Goal: Task Accomplishment & Management: Complete application form

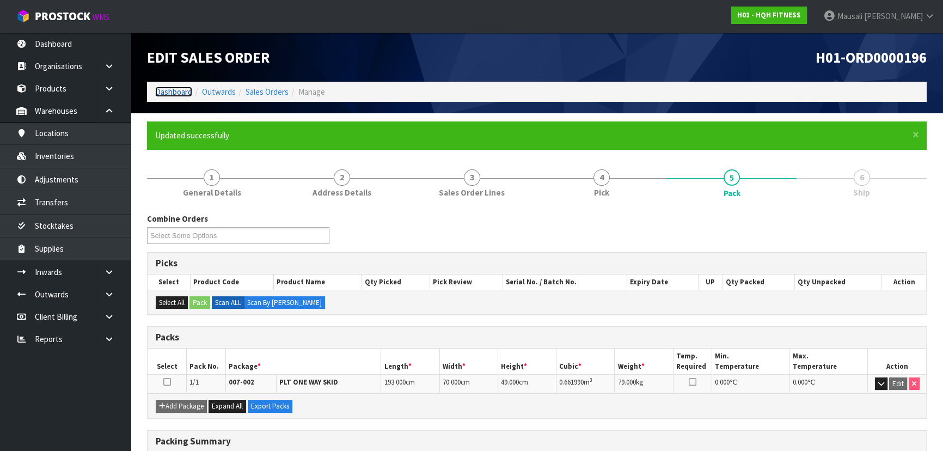
click at [168, 87] on link "Dashboard" at bounding box center [173, 92] width 37 height 10
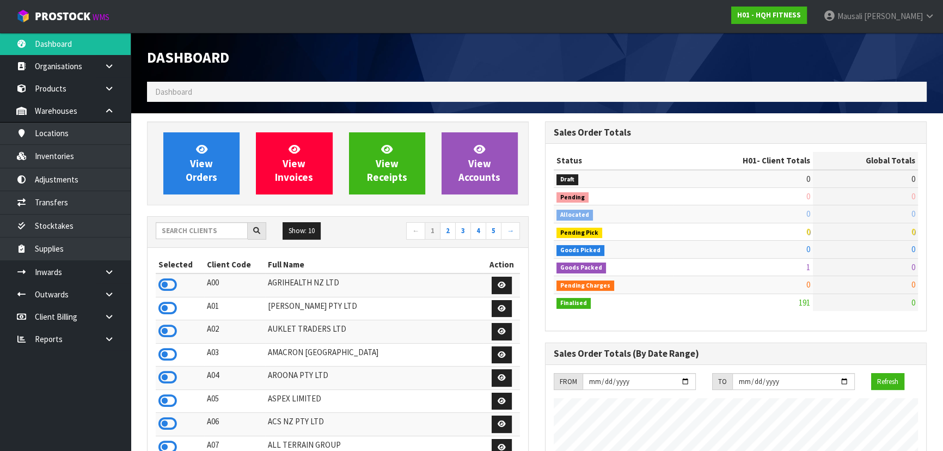
scroll to position [665, 398]
click at [161, 235] on input "text" at bounding box center [202, 230] width 92 height 17
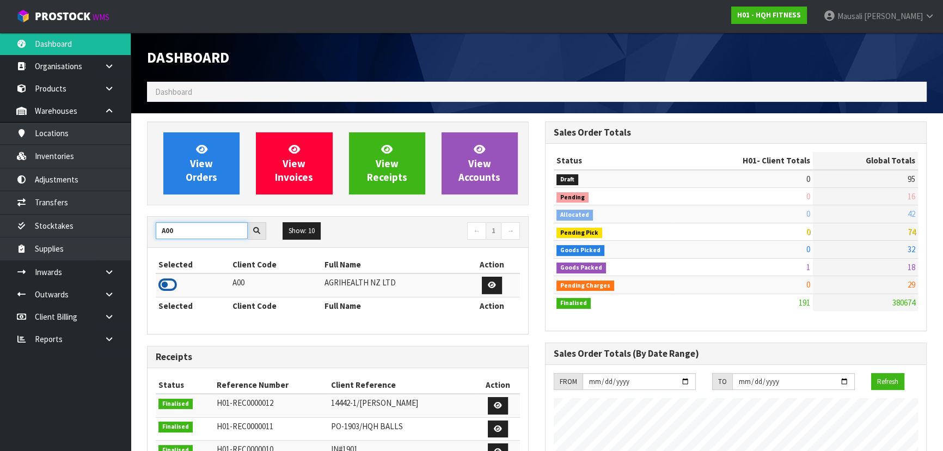
type input "A00"
click at [168, 281] on icon at bounding box center [167, 285] width 19 height 16
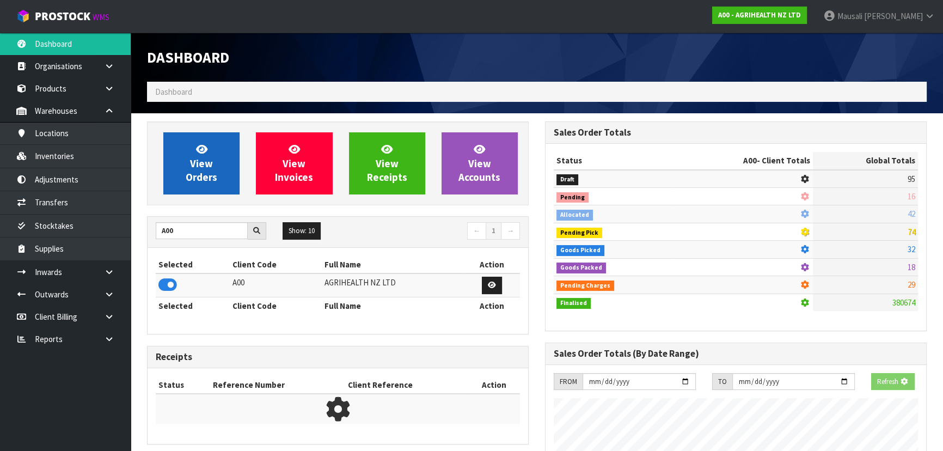
scroll to position [824, 398]
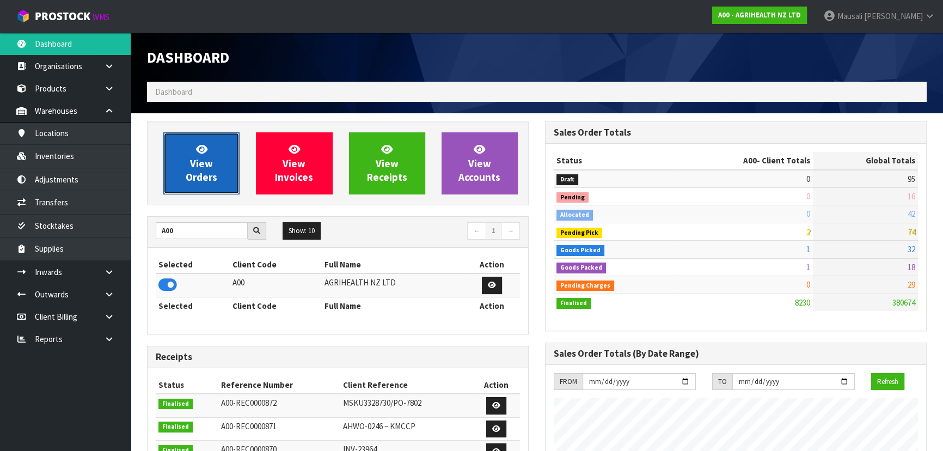
click at [216, 153] on link "View Orders" at bounding box center [201, 163] width 76 height 62
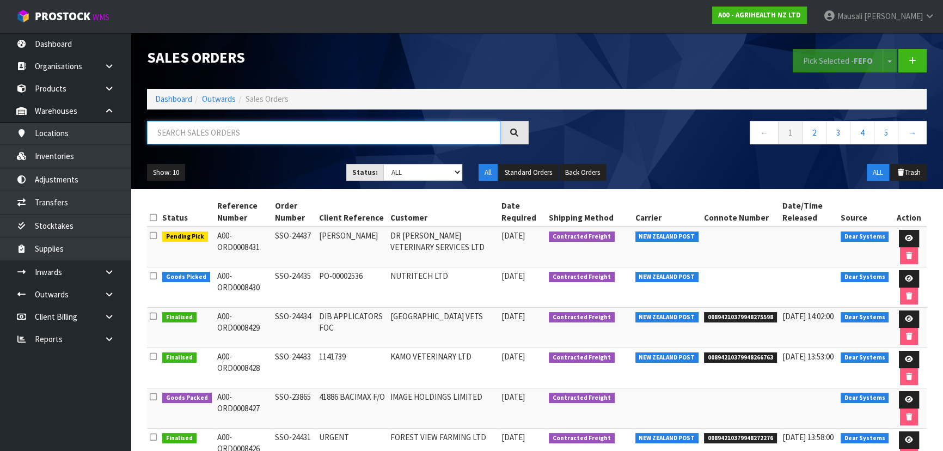
click at [187, 136] on input "text" at bounding box center [323, 132] width 353 height 23
type input "JOB-0411903"
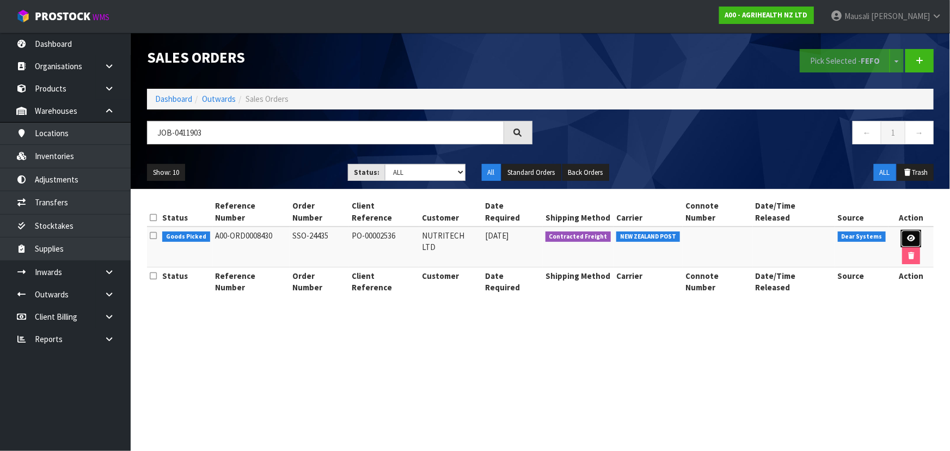
click at [907, 235] on icon at bounding box center [911, 238] width 8 height 7
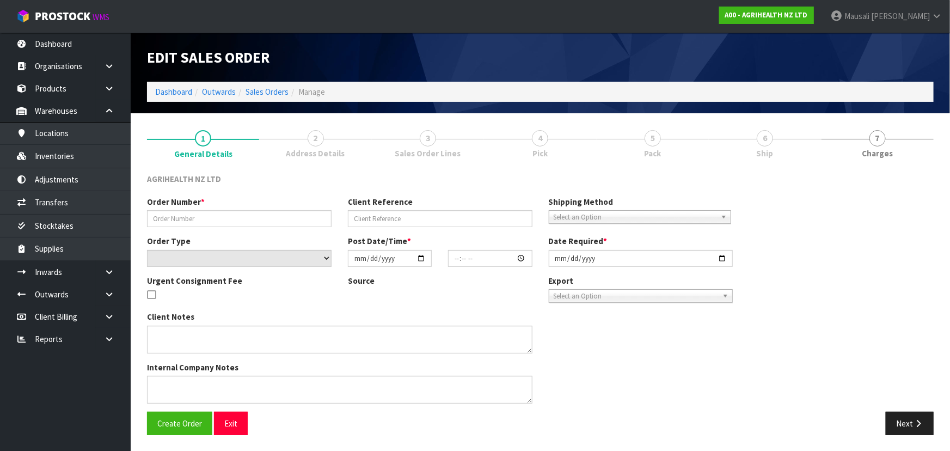
type input "SSO-24435"
type input "PO-00002536"
select select "number:0"
type input "[DATE]"
type input "12:53:12.000"
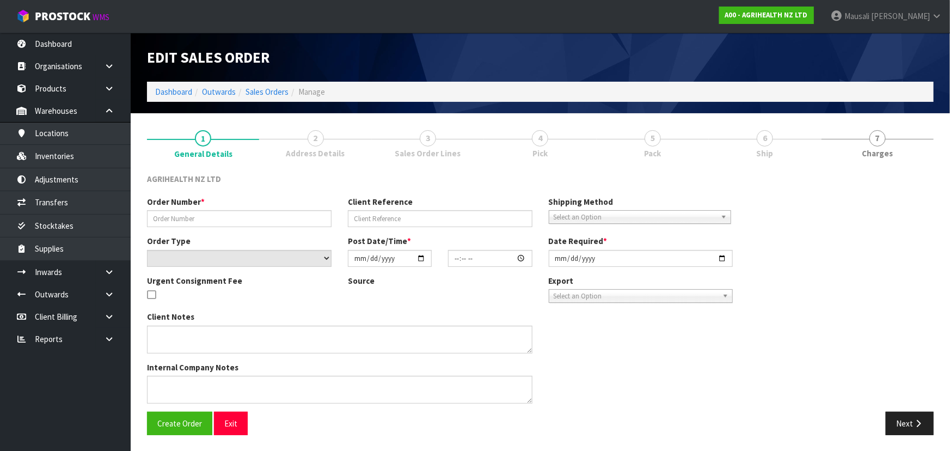
type input "[DATE]"
type textarea "SHIP BY: Freight"
type textarea "PLEASE DELIVER VIA CWL TRUCK [DATE], AS NEEDED BY CUSTOMER [DATE]!"
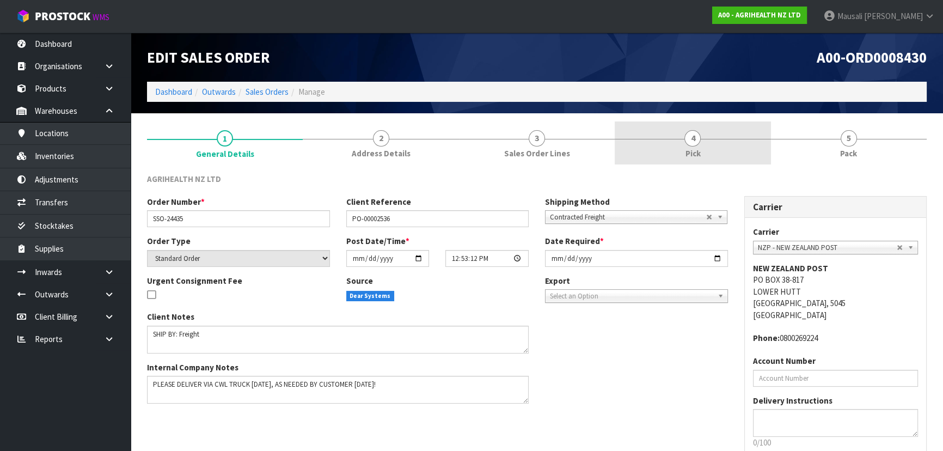
click at [701, 149] on link "4 Pick" at bounding box center [693, 142] width 156 height 43
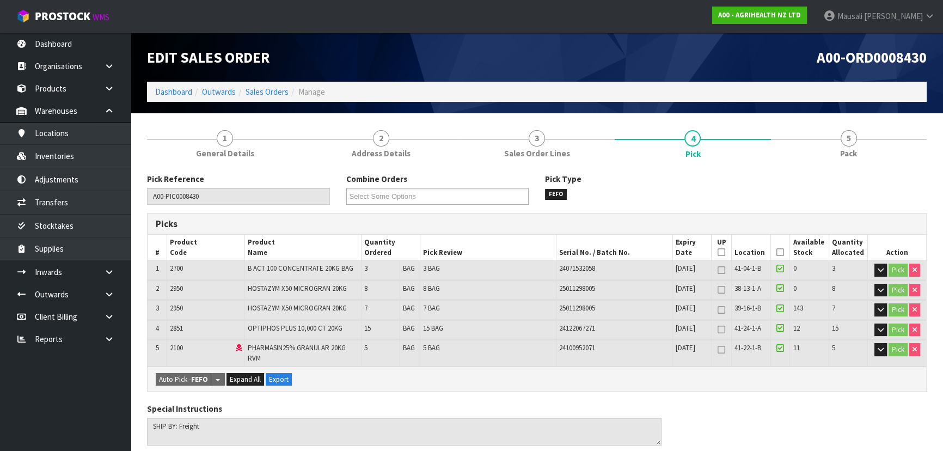
click at [779, 252] on icon at bounding box center [781, 252] width 8 height 1
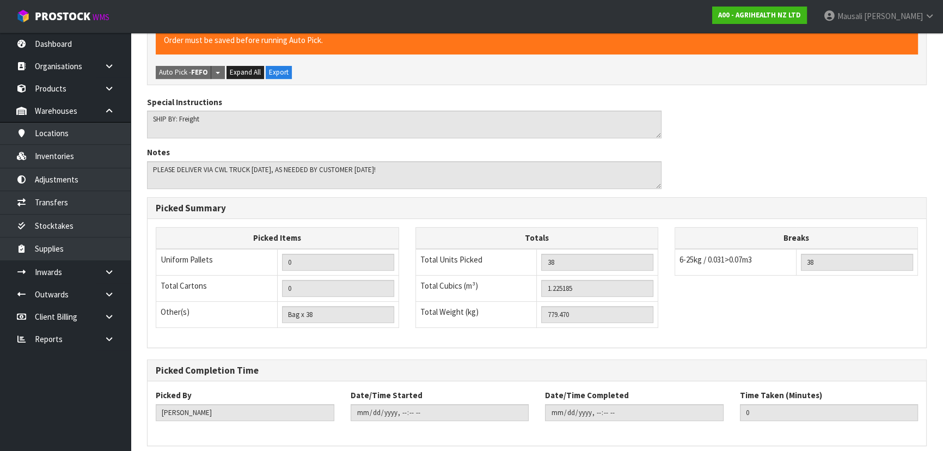
scroll to position [390, 0]
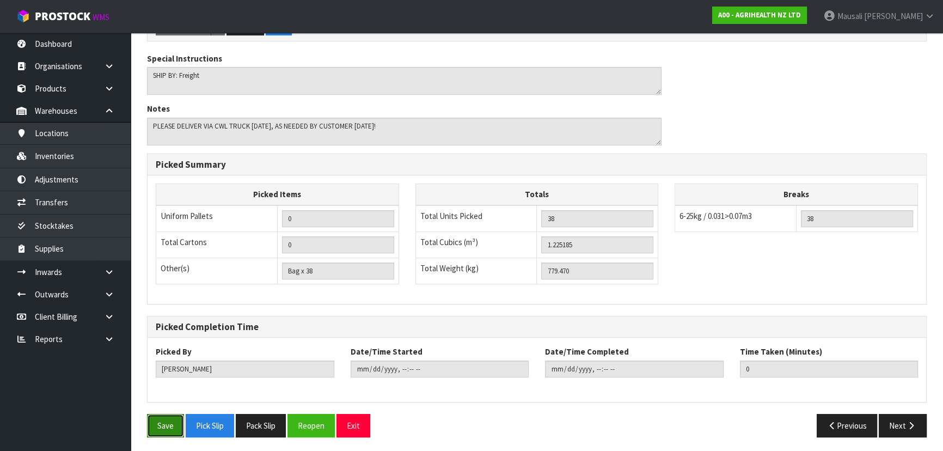
click at [151, 424] on button "Save" at bounding box center [165, 425] width 37 height 23
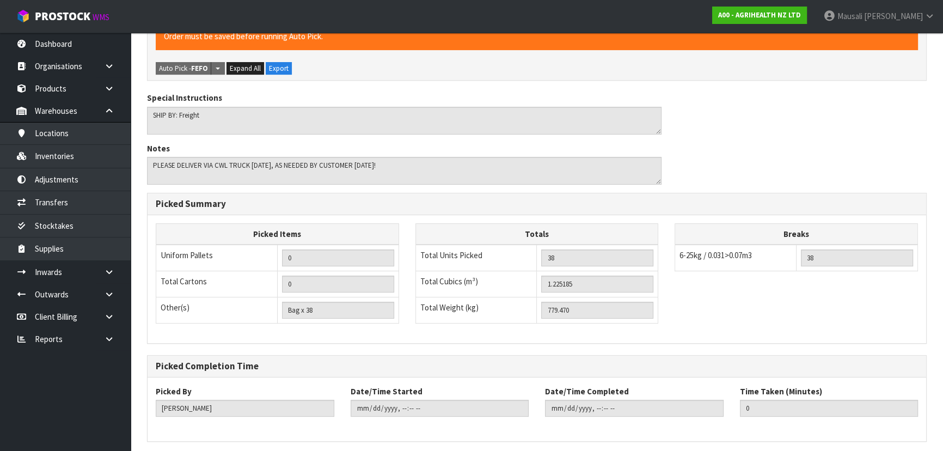
scroll to position [0, 0]
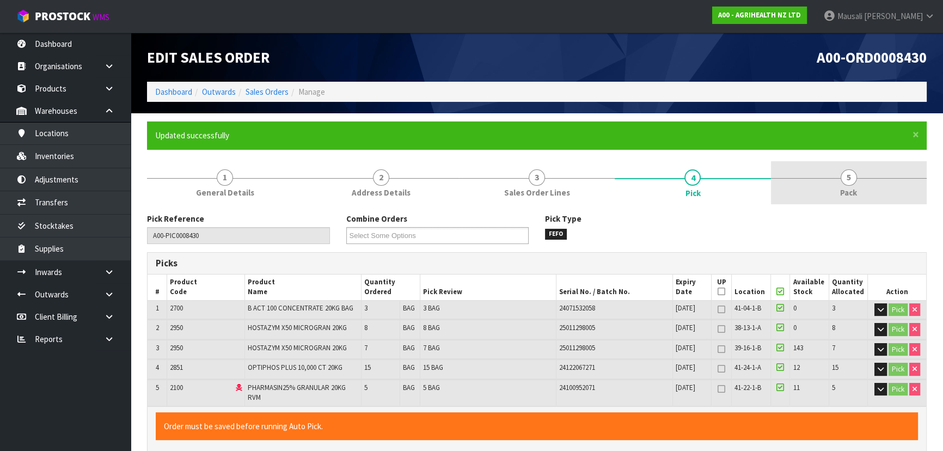
type input "Mausali Tito"
type input "2025-09-10T15:13:22"
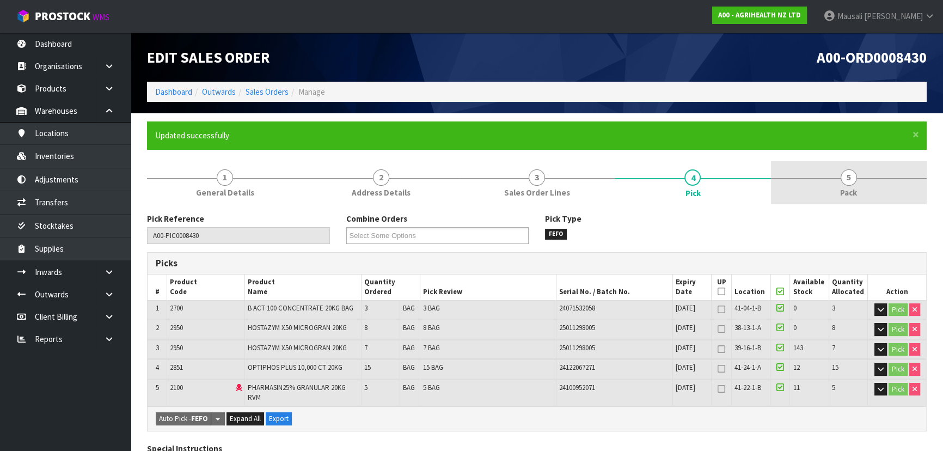
click at [852, 187] on span "Pack" at bounding box center [848, 192] width 17 height 11
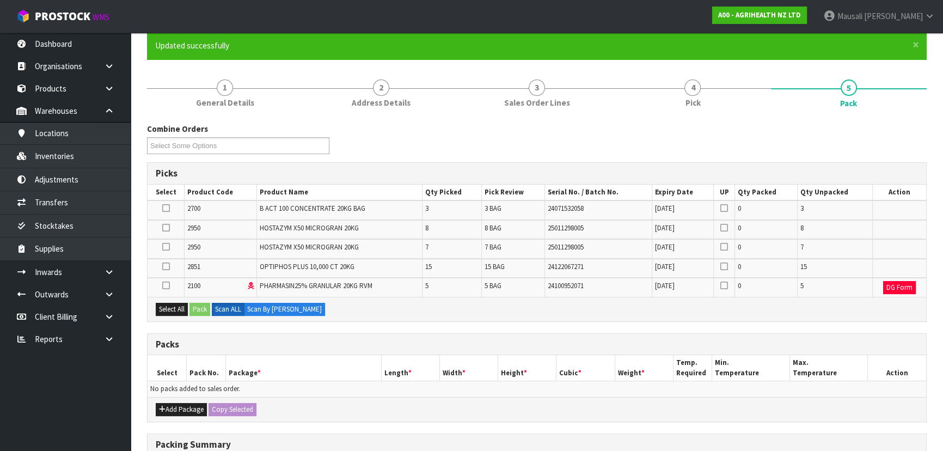
scroll to position [198, 0]
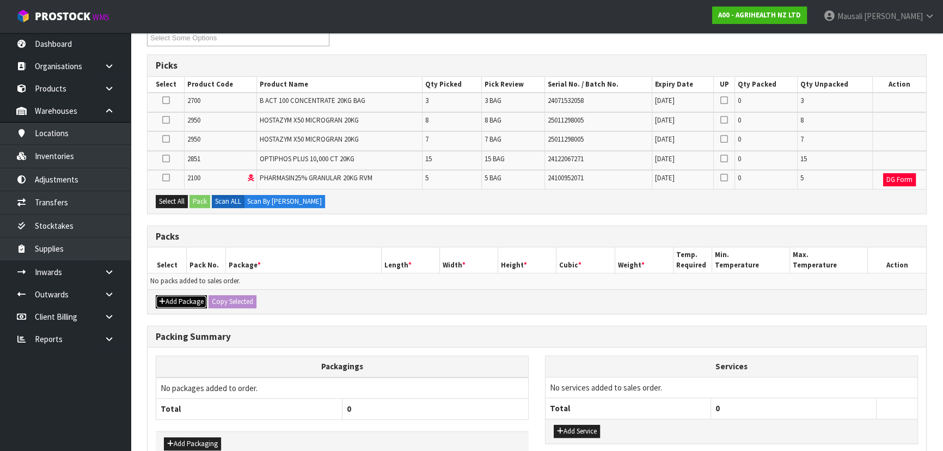
click at [178, 298] on button "Add Package" at bounding box center [181, 301] width 51 height 13
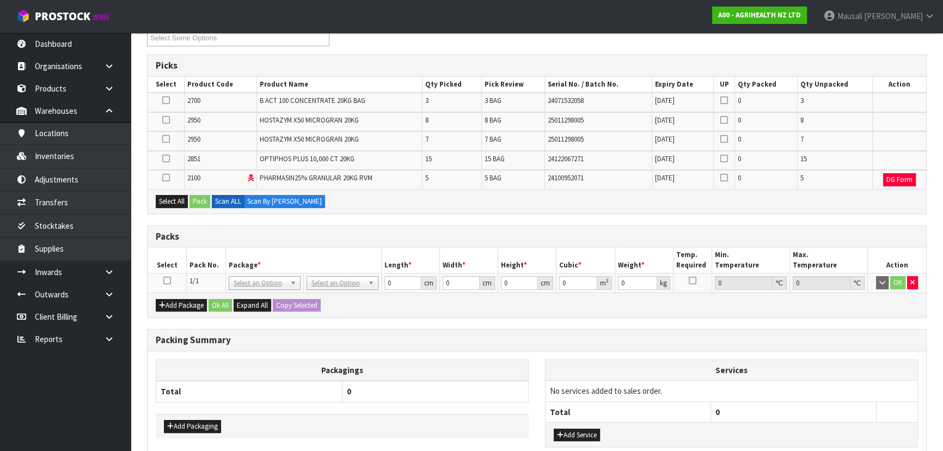
click at [167, 281] on icon at bounding box center [167, 281] width 8 height 1
drag, startPoint x: 180, startPoint y: 200, endPoint x: 187, endPoint y: 198, distance: 7.4
click at [182, 200] on button "Select All" at bounding box center [172, 201] width 32 height 13
click at [194, 198] on button "Pack" at bounding box center [200, 201] width 21 height 13
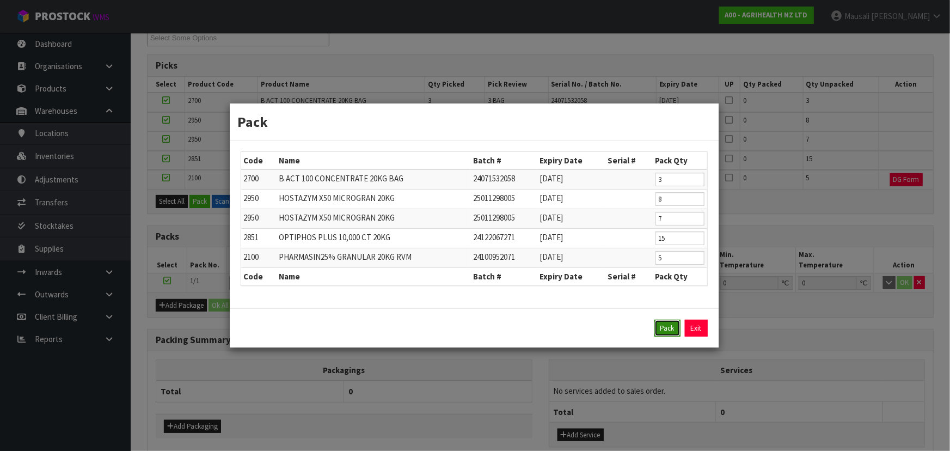
click at [661, 329] on button "Pack" at bounding box center [668, 328] width 26 height 17
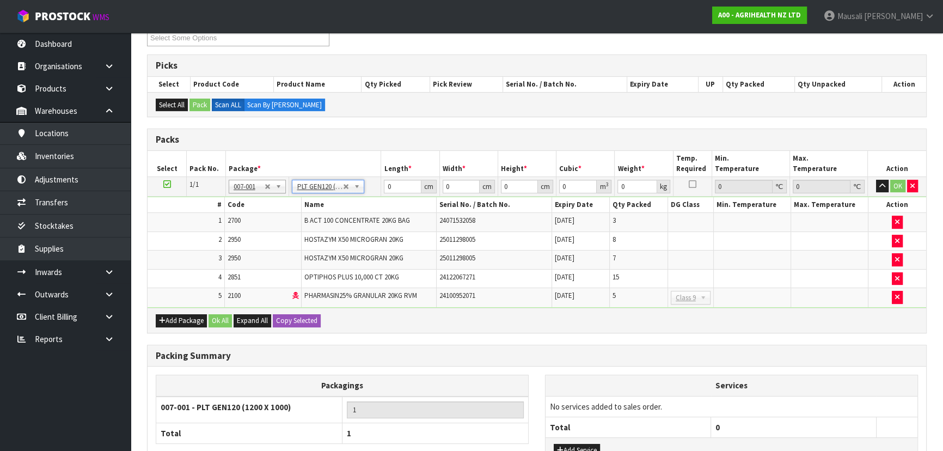
type input "120"
type input "100"
type input "779.47"
drag, startPoint x: 401, startPoint y: 185, endPoint x: 385, endPoint y: 186, distance: 16.3
click at [385, 186] on input "120" at bounding box center [402, 187] width 37 height 14
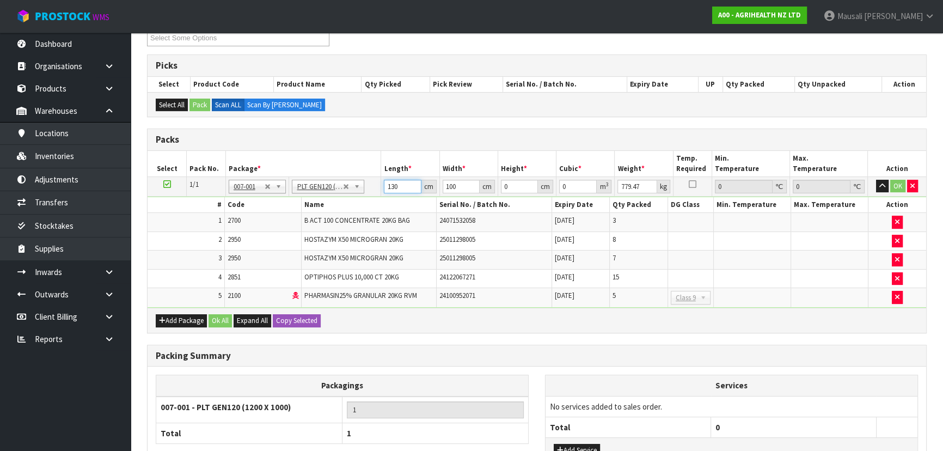
type input "130"
type input "110"
type input "1"
type input "0.0143"
type input "14"
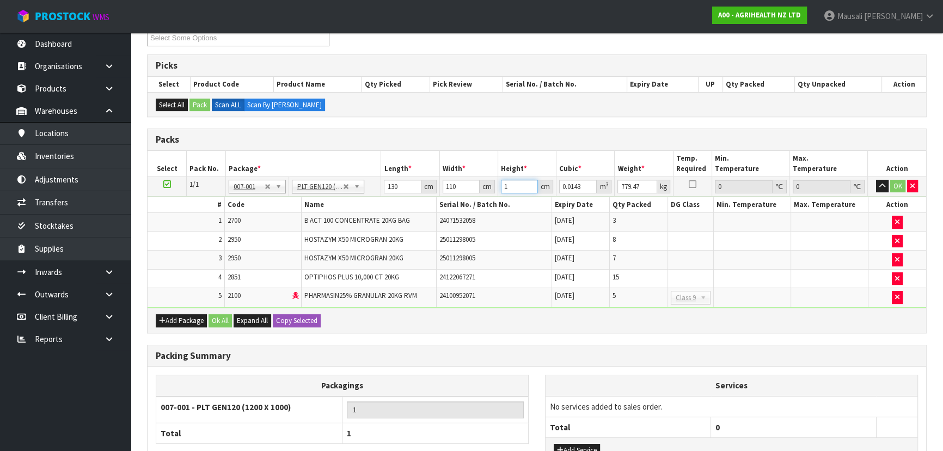
type input "0.2002"
type input "140"
type input "2.002"
type input "140"
type input "801"
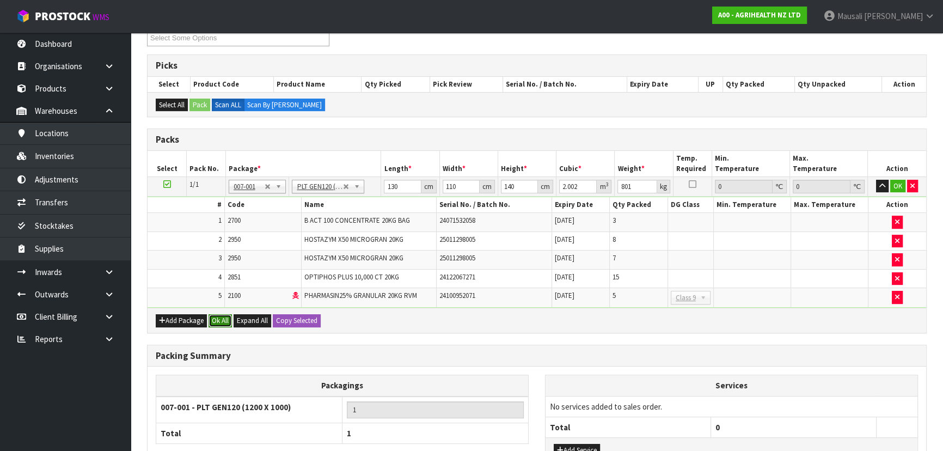
click at [230, 316] on button "Ok All" at bounding box center [220, 320] width 23 height 13
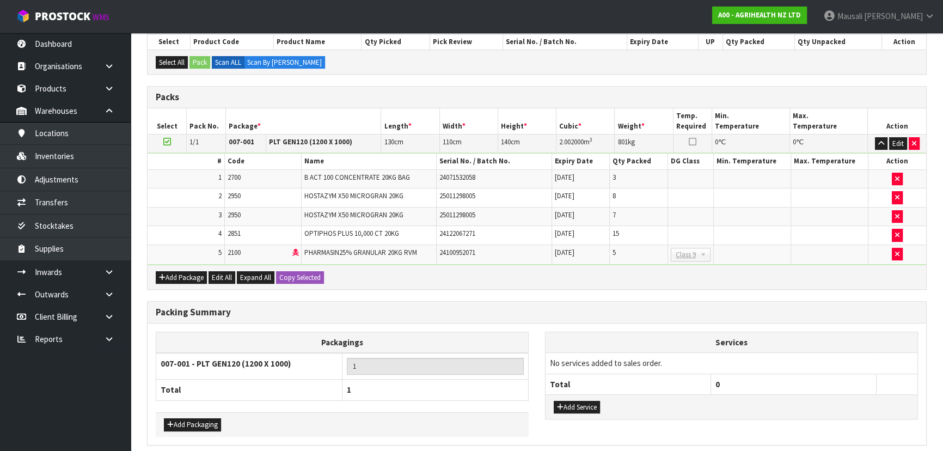
scroll to position [283, 0]
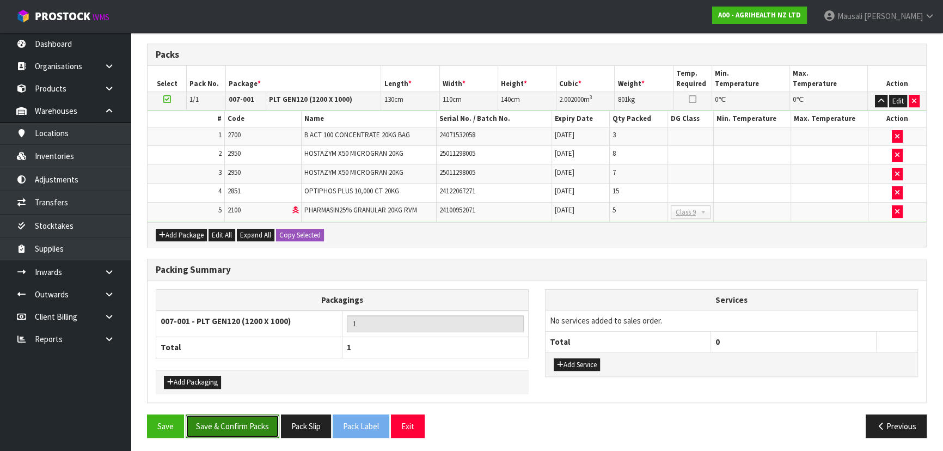
click at [247, 418] on button "Save & Confirm Packs" at bounding box center [233, 425] width 94 height 23
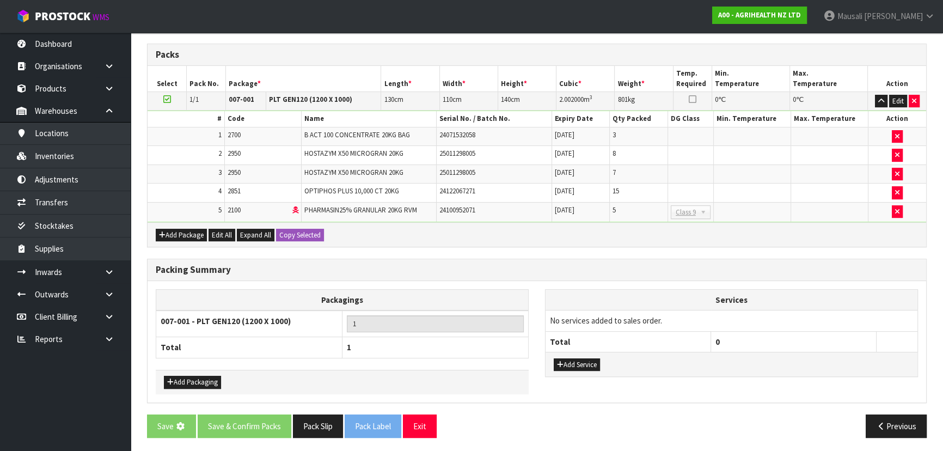
scroll to position [0, 0]
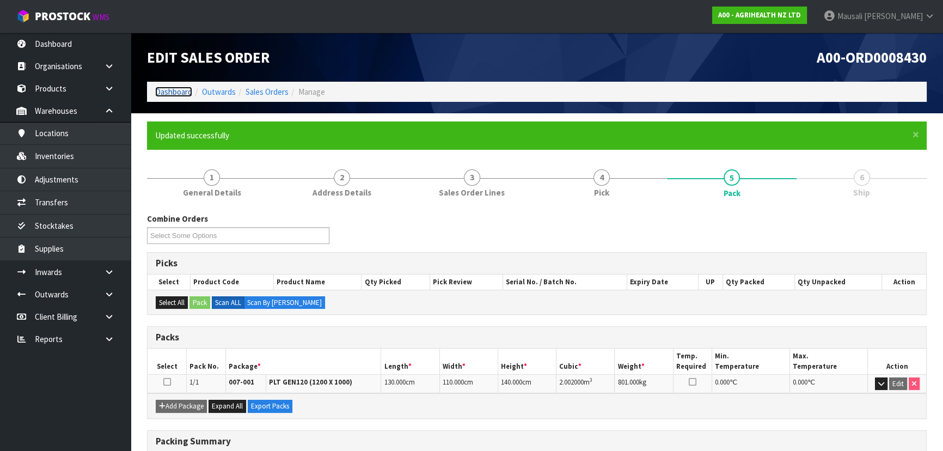
click at [180, 94] on link "Dashboard" at bounding box center [173, 92] width 37 height 10
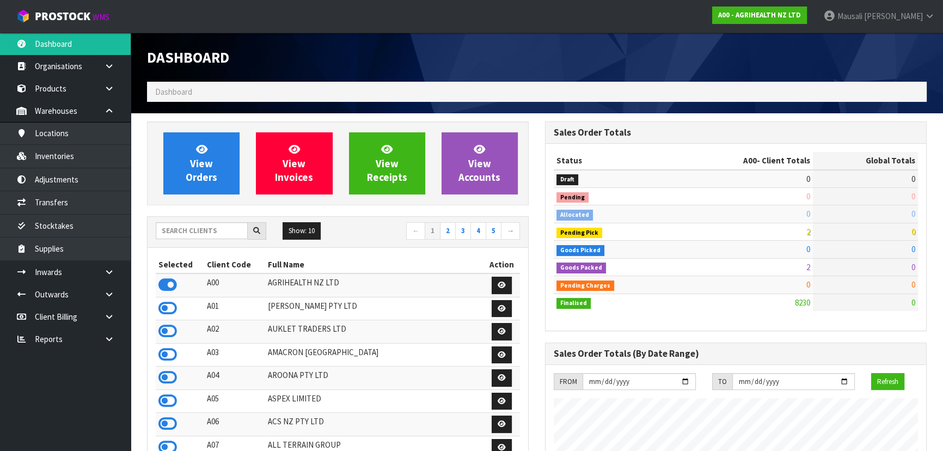
scroll to position [824, 398]
click at [173, 229] on input "text" at bounding box center [202, 230] width 92 height 17
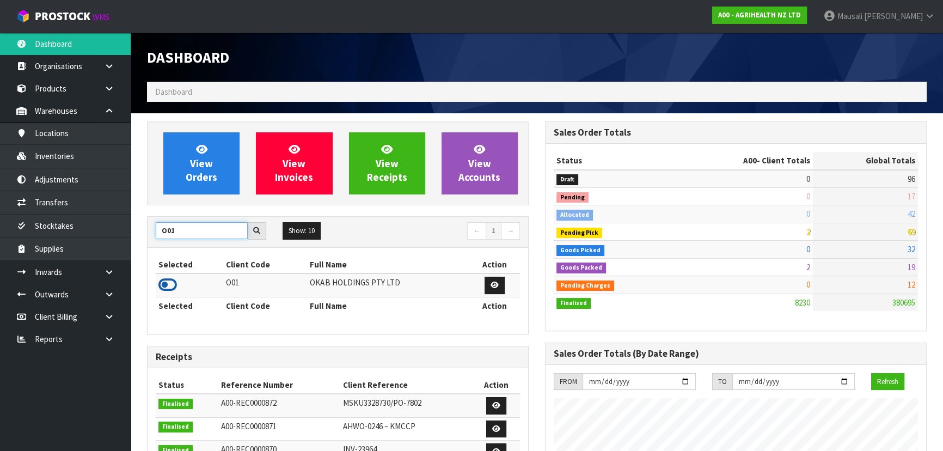
type input "O01"
click at [169, 282] on icon at bounding box center [167, 285] width 19 height 16
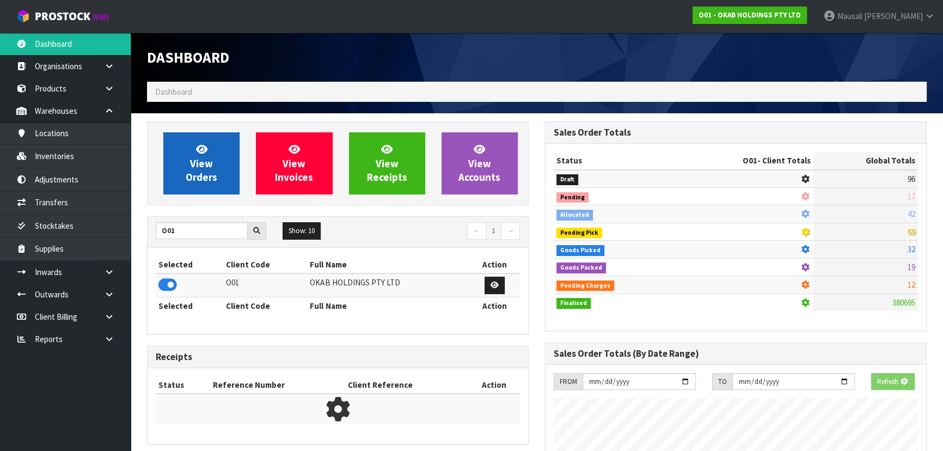
scroll to position [735, 398]
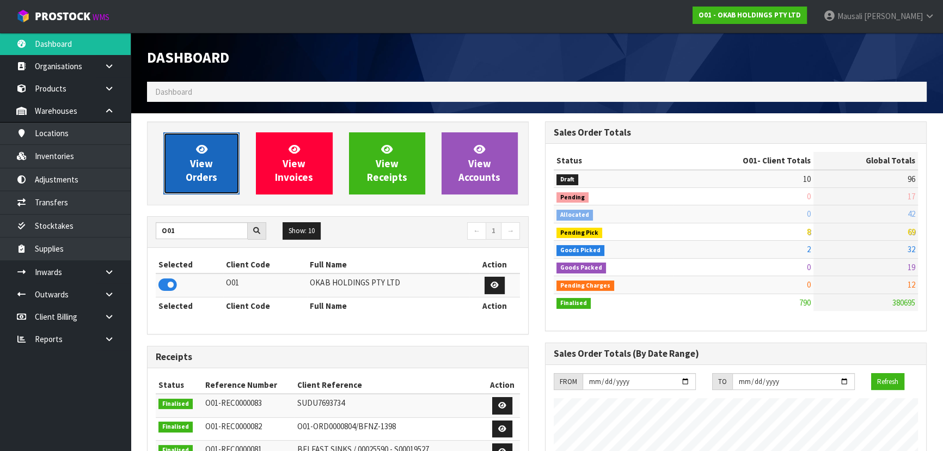
click at [216, 169] on link "View Orders" at bounding box center [201, 163] width 76 height 62
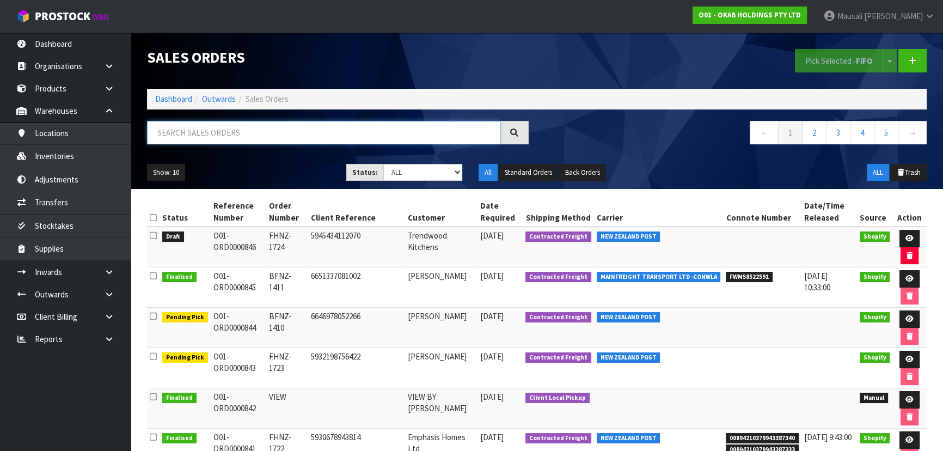
click at [195, 132] on input "text" at bounding box center [323, 132] width 353 height 23
type input "JOB-0409692"
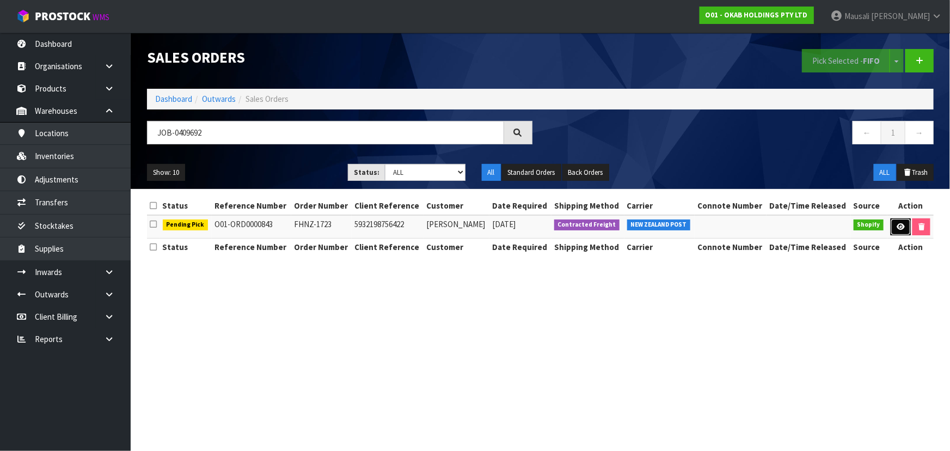
click at [900, 225] on icon at bounding box center [901, 226] width 8 height 7
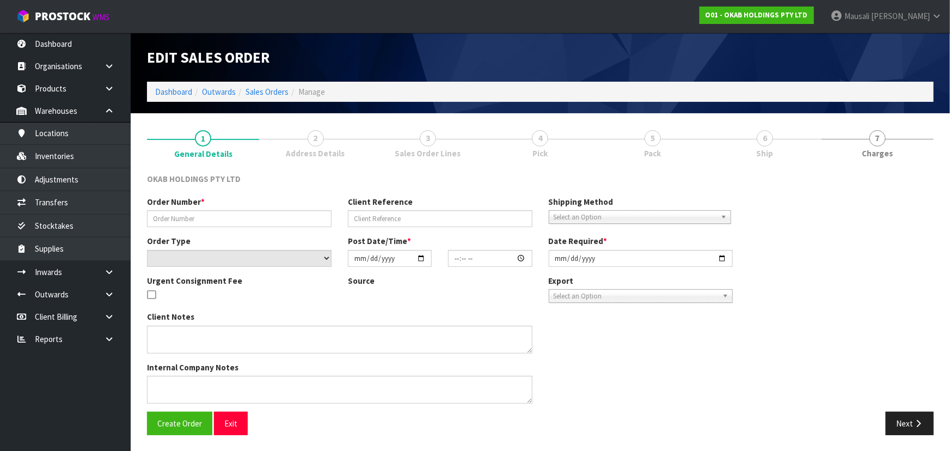
type input "FHNZ-1723"
type input "5932198756422"
select select "number:0"
type input "2025-08-27"
type input "12:24:02.000"
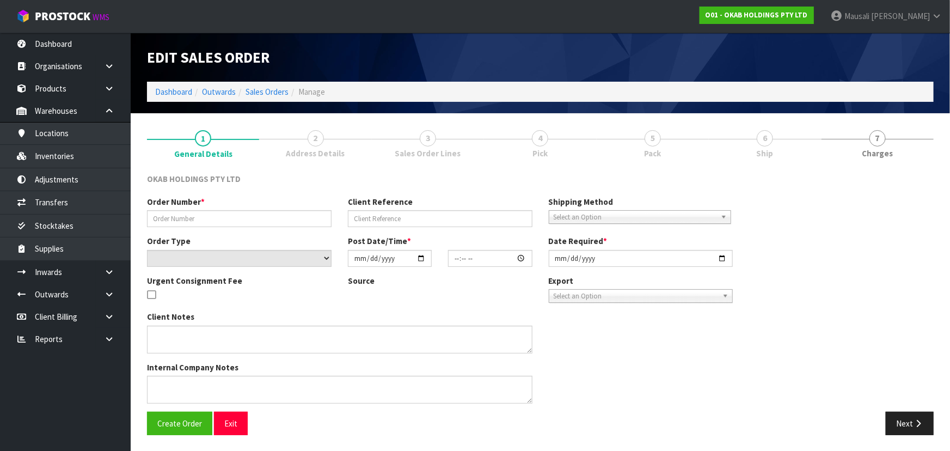
type input "2025-09-10"
type textarea "#1723 27 AUG AT 8:23 AM A G PORTER ONLINE STORE $896.00 COMPLETEPAID ATTENTION …"
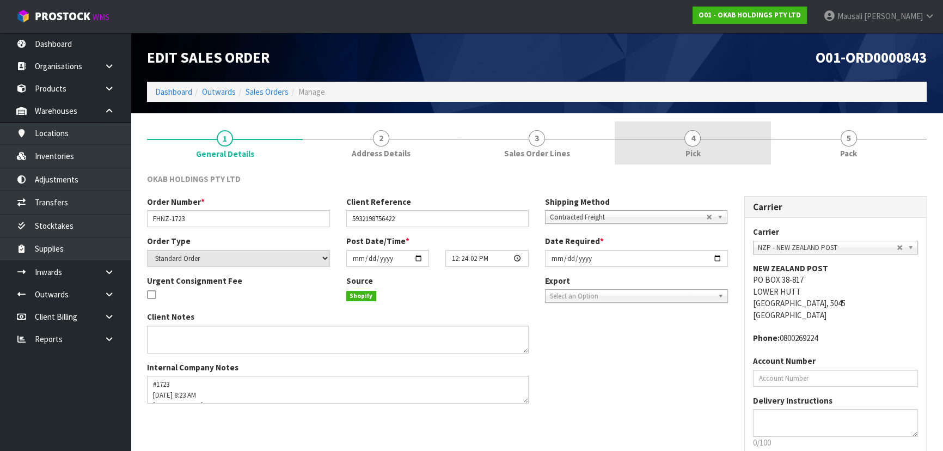
click at [723, 144] on link "4 Pick" at bounding box center [693, 142] width 156 height 43
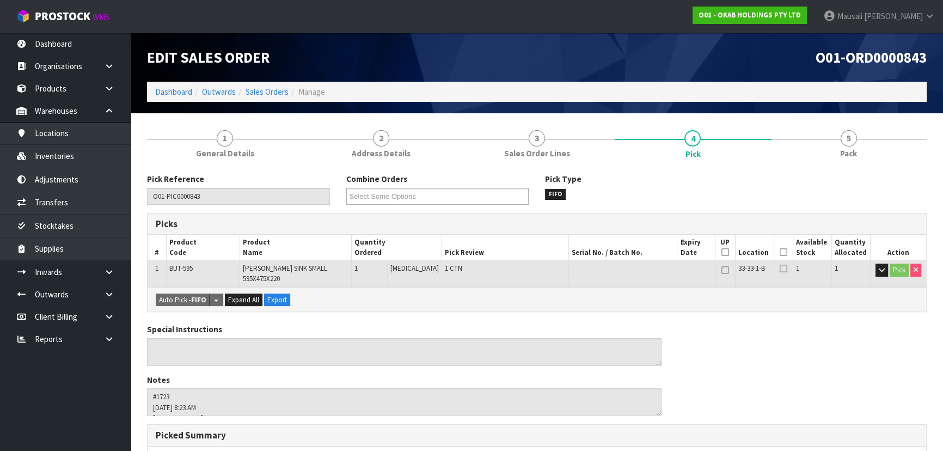
click at [780, 252] on icon at bounding box center [784, 252] width 8 height 1
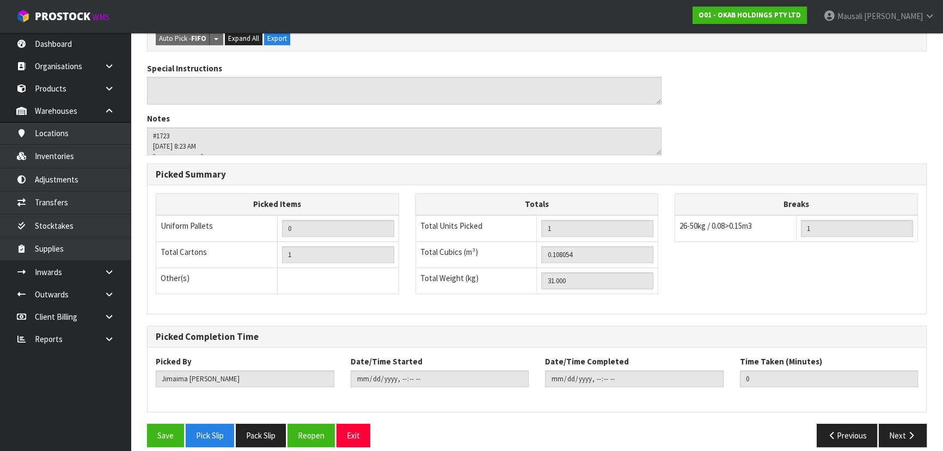
scroll to position [304, 0]
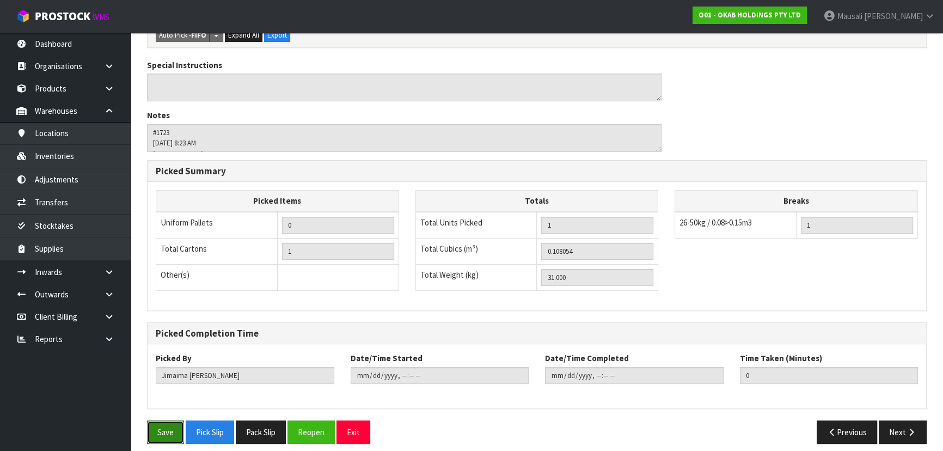
click at [153, 424] on button "Save" at bounding box center [165, 431] width 37 height 23
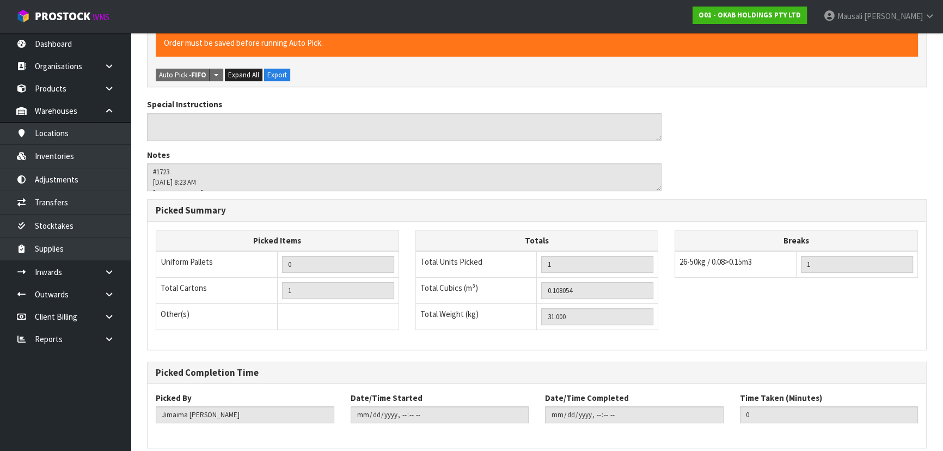
scroll to position [0, 0]
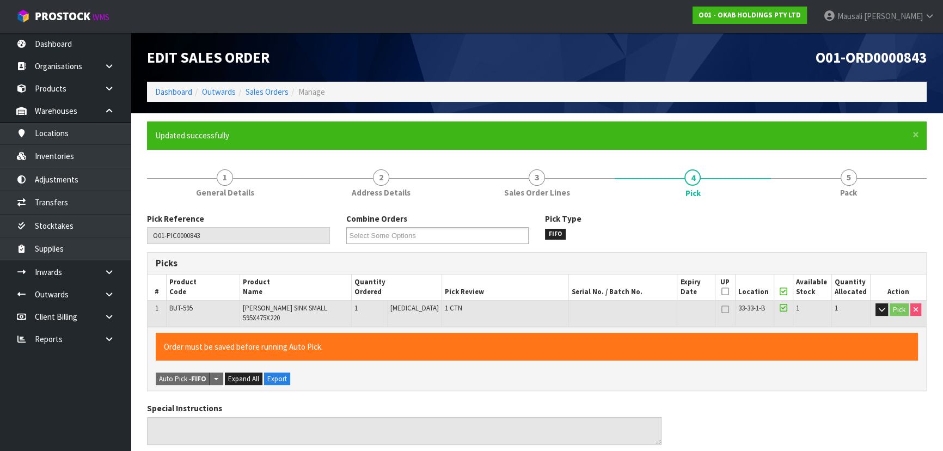
type input "Mausali Tito"
type input "2025-09-10T15:31:43"
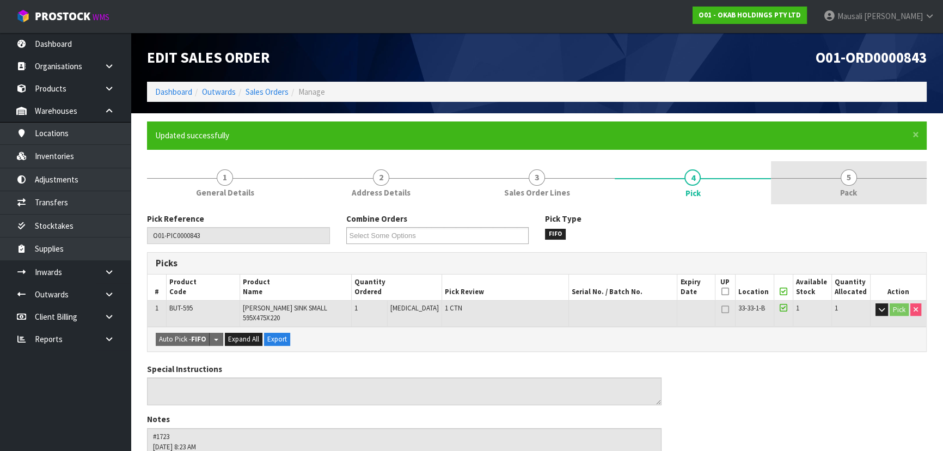
click at [843, 187] on span "Pack" at bounding box center [848, 192] width 17 height 11
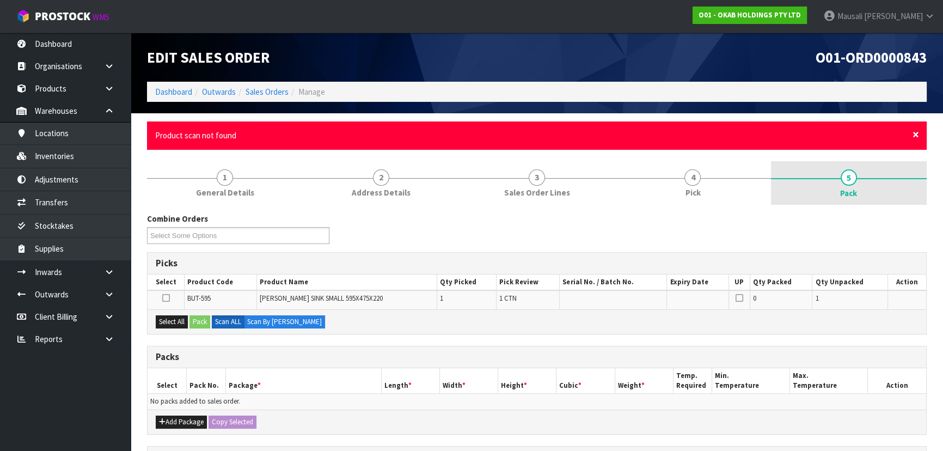
click at [913, 136] on span "×" at bounding box center [916, 134] width 7 height 15
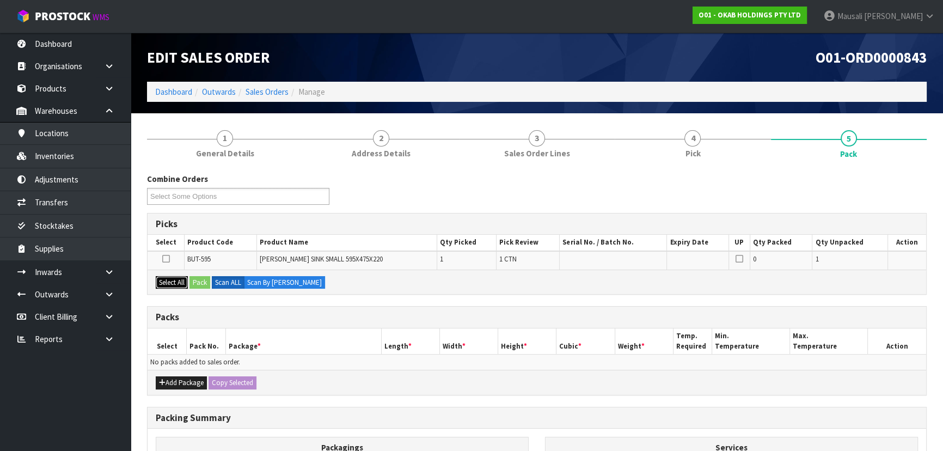
click at [171, 278] on button "Select All" at bounding box center [172, 282] width 32 height 13
click at [196, 285] on button "Pack" at bounding box center [200, 282] width 21 height 13
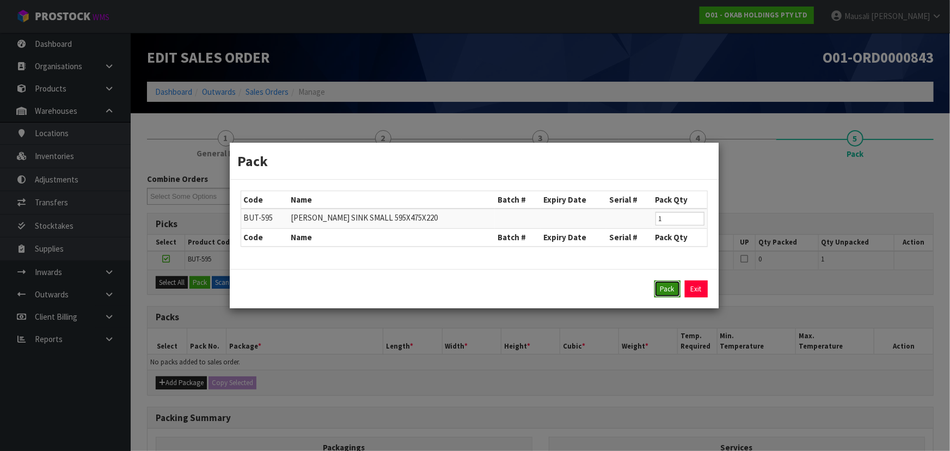
click at [661, 289] on button "Pack" at bounding box center [668, 289] width 26 height 17
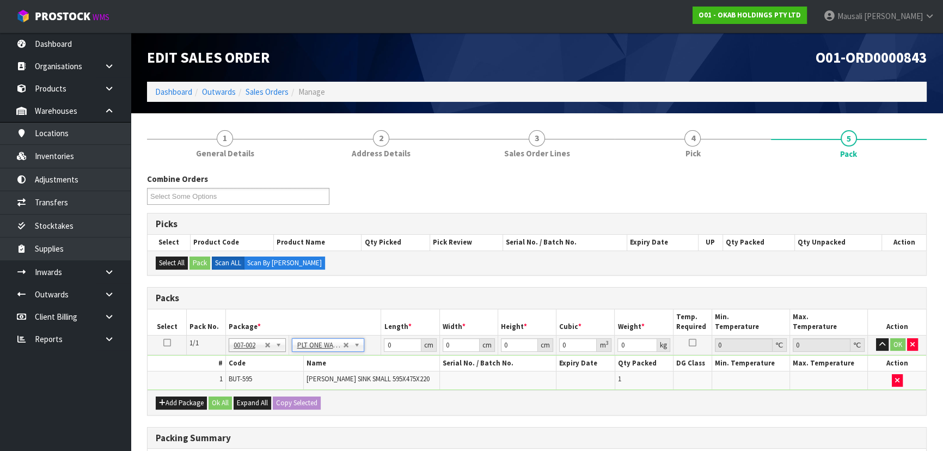
type input "31"
drag, startPoint x: 398, startPoint y: 344, endPoint x: 380, endPoint y: 344, distance: 18.0
click at [379, 346] on tr "1/1 NONE 007-001 007-002 007-004 007-009 007-013 007-014 007-015 007-017 007-01…" at bounding box center [537, 345] width 779 height 20
type input "114"
type input "58"
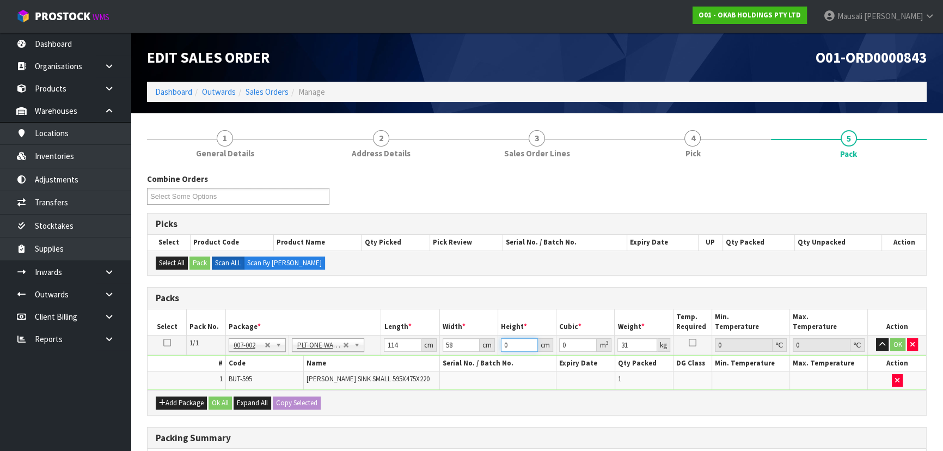
type input "3"
type input "0.019836"
type input "37"
type input "0.244644"
type input "37"
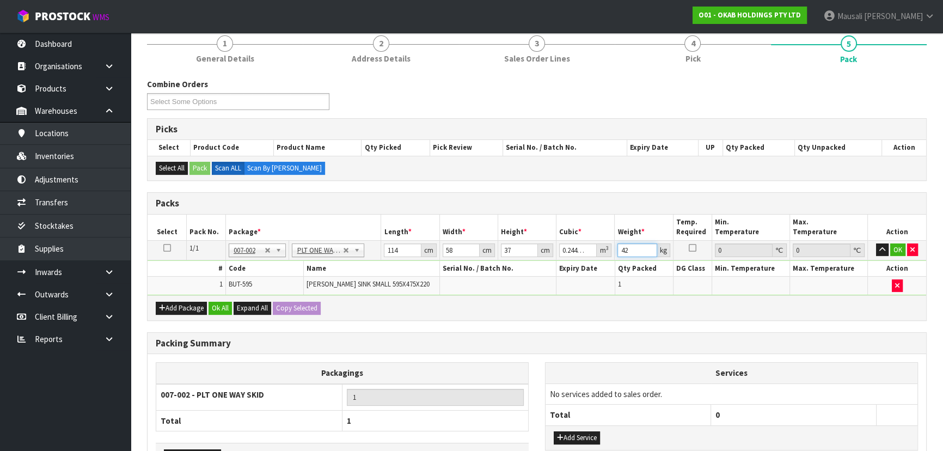
scroll to position [148, 0]
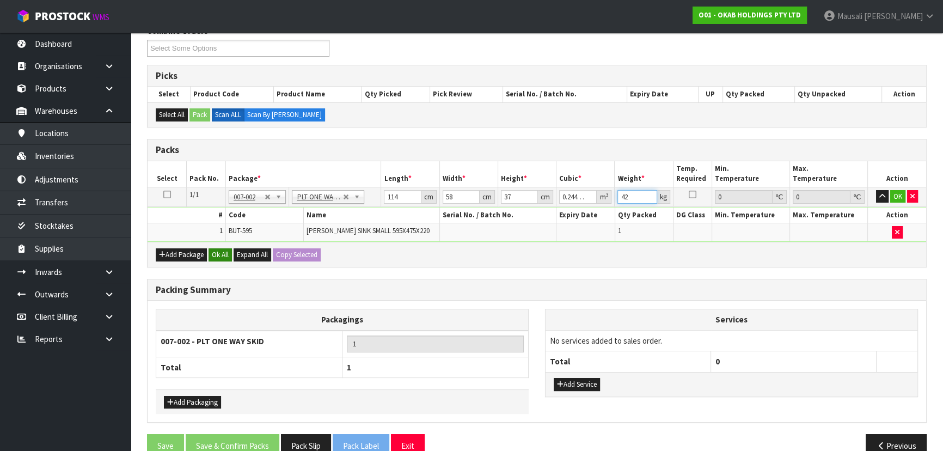
type input "42"
click at [218, 254] on button "Ok All" at bounding box center [220, 254] width 23 height 13
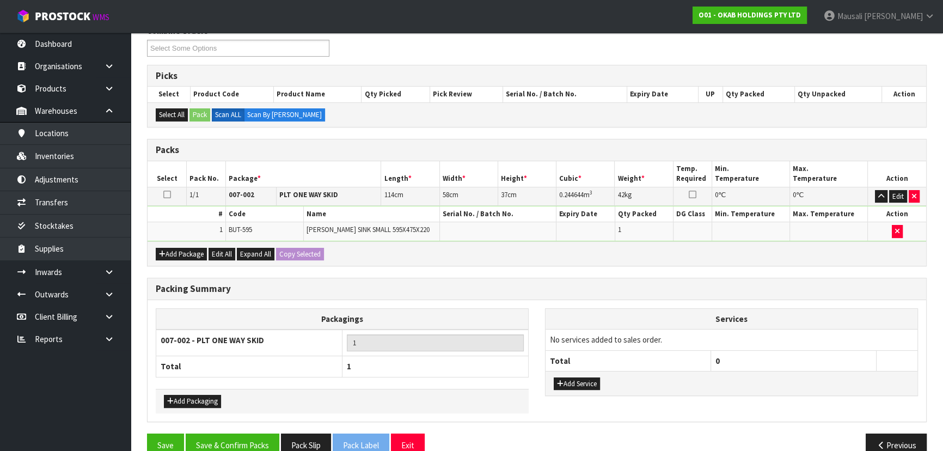
scroll to position [168, 0]
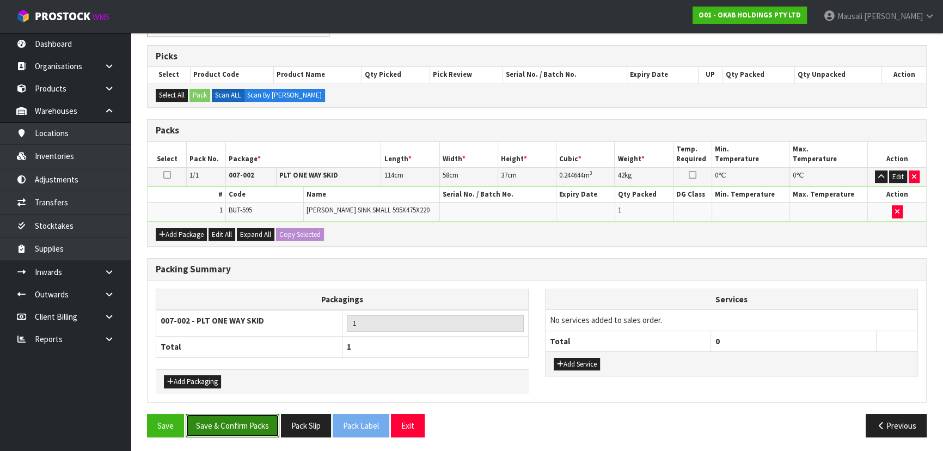
click at [259, 414] on button "Save & Confirm Packs" at bounding box center [233, 425] width 94 height 23
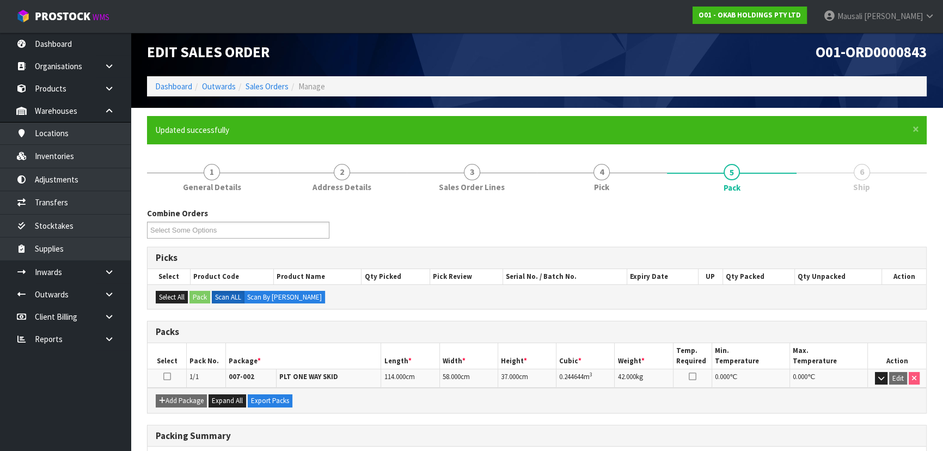
scroll to position [0, 0]
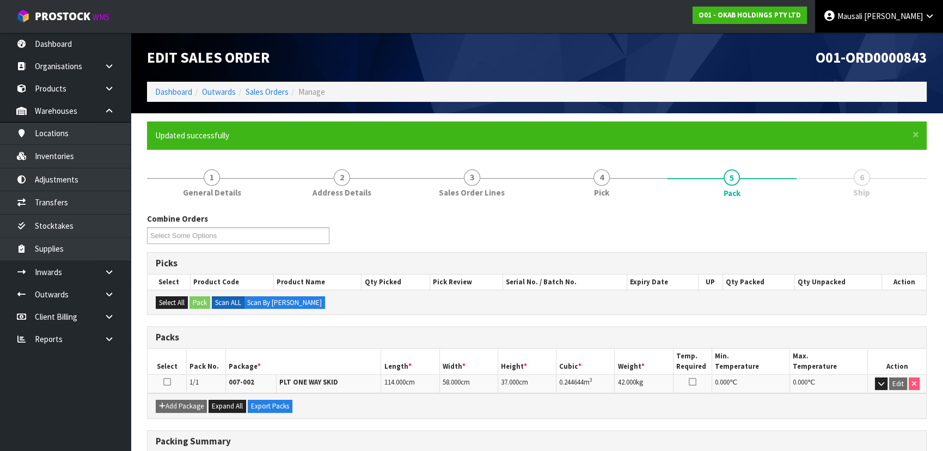
click at [919, 19] on span "Tito" at bounding box center [893, 16] width 59 height 10
click at [908, 40] on link "Logout" at bounding box center [900, 43] width 86 height 15
